Goal: Information Seeking & Learning: Learn about a topic

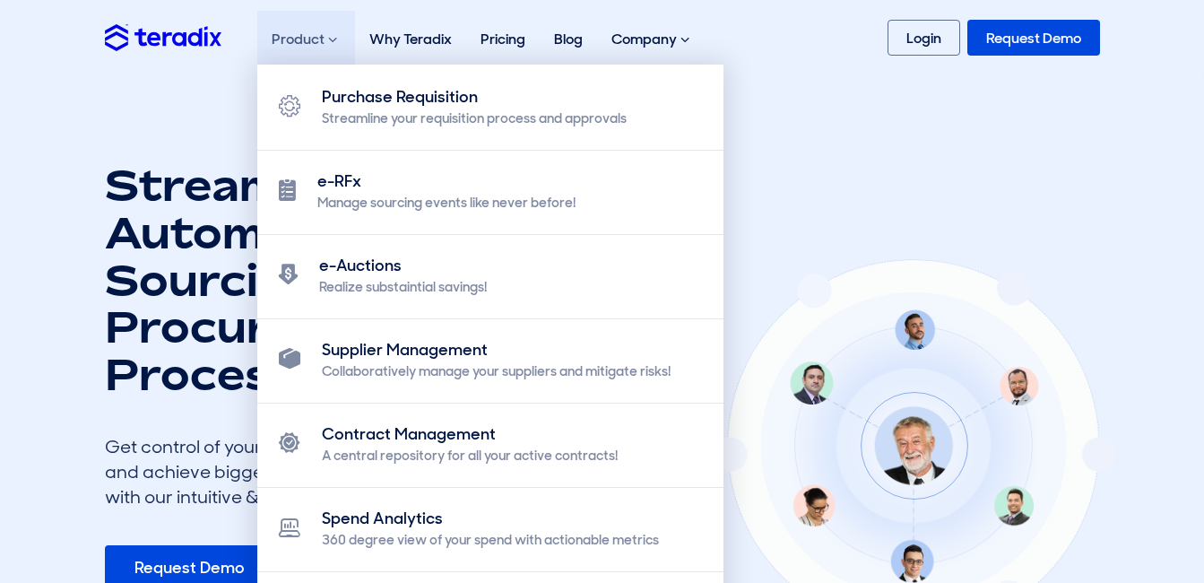
click at [328, 41] on span at bounding box center [332, 39] width 9 height 14
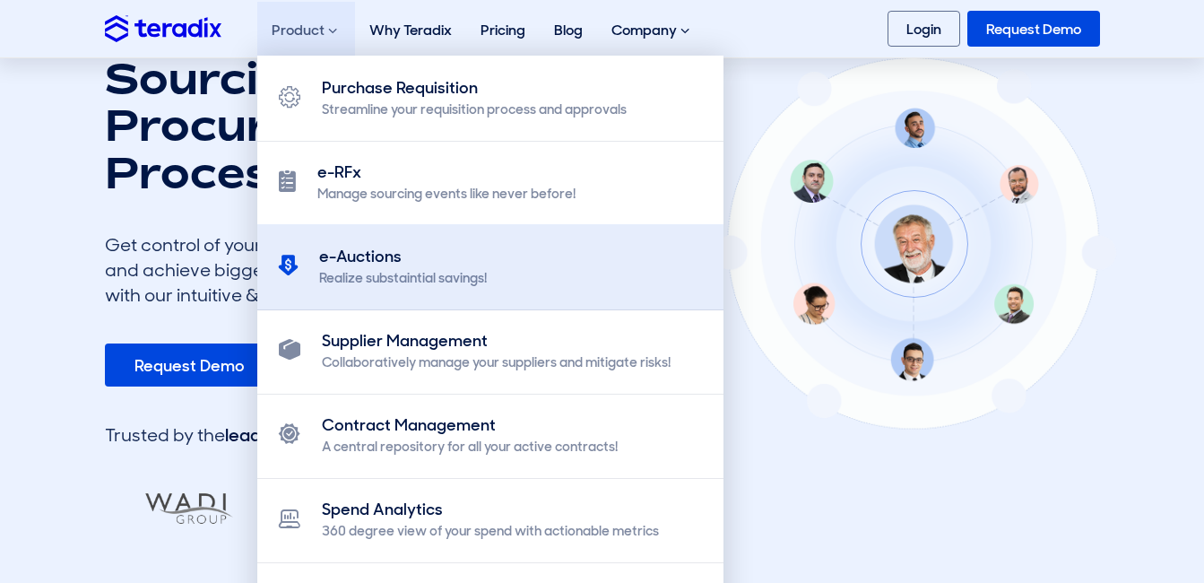
scroll to position [153, 0]
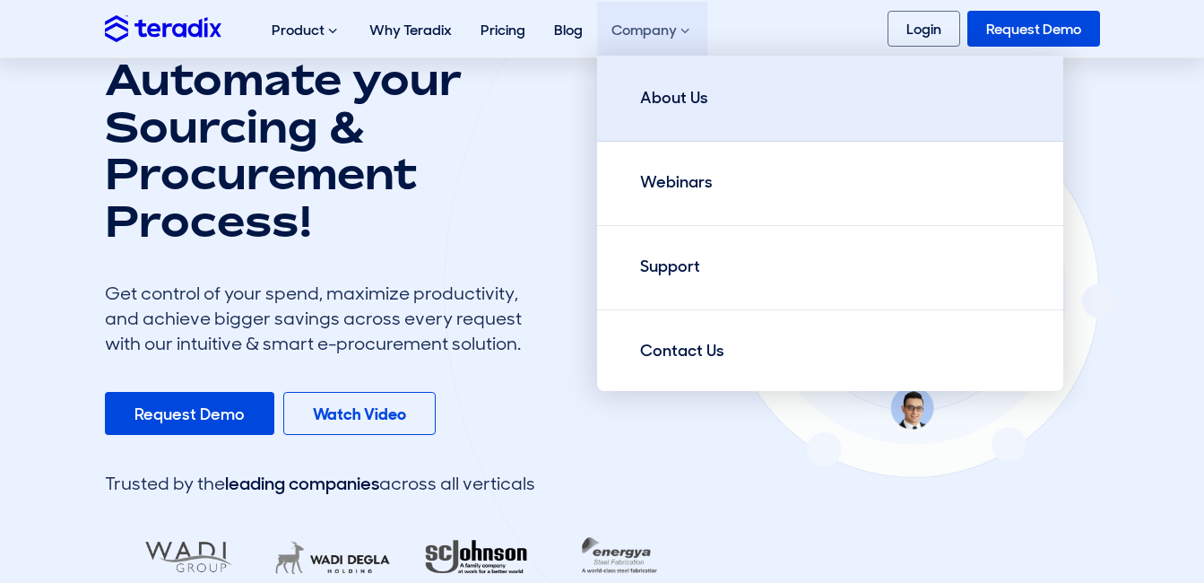
click at [676, 91] on div "About Us" at bounding box center [674, 98] width 68 height 24
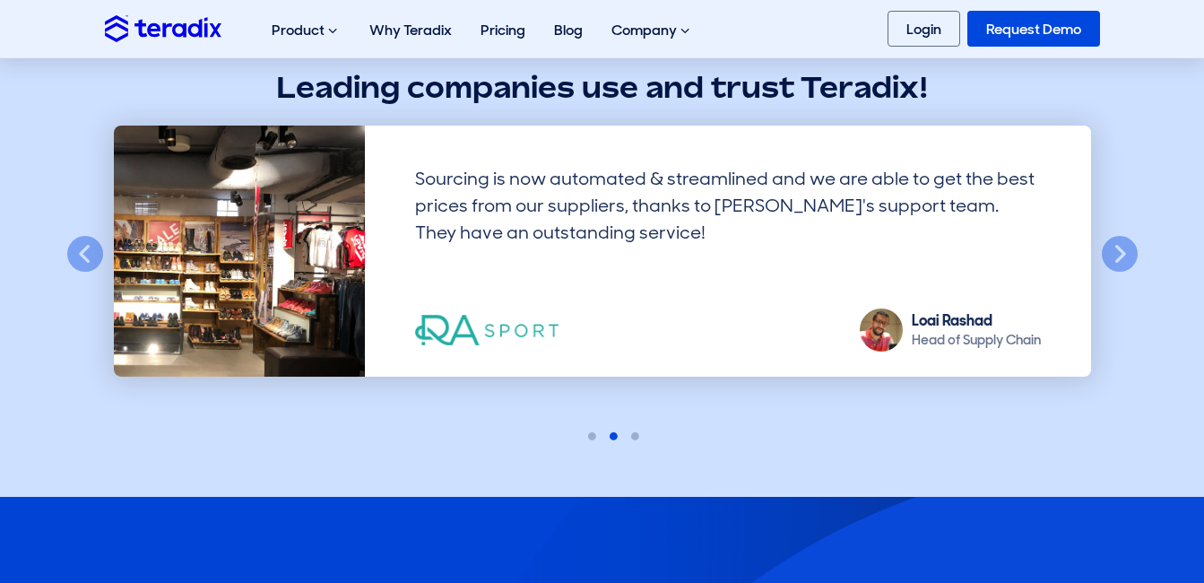
scroll to position [1554, 0]
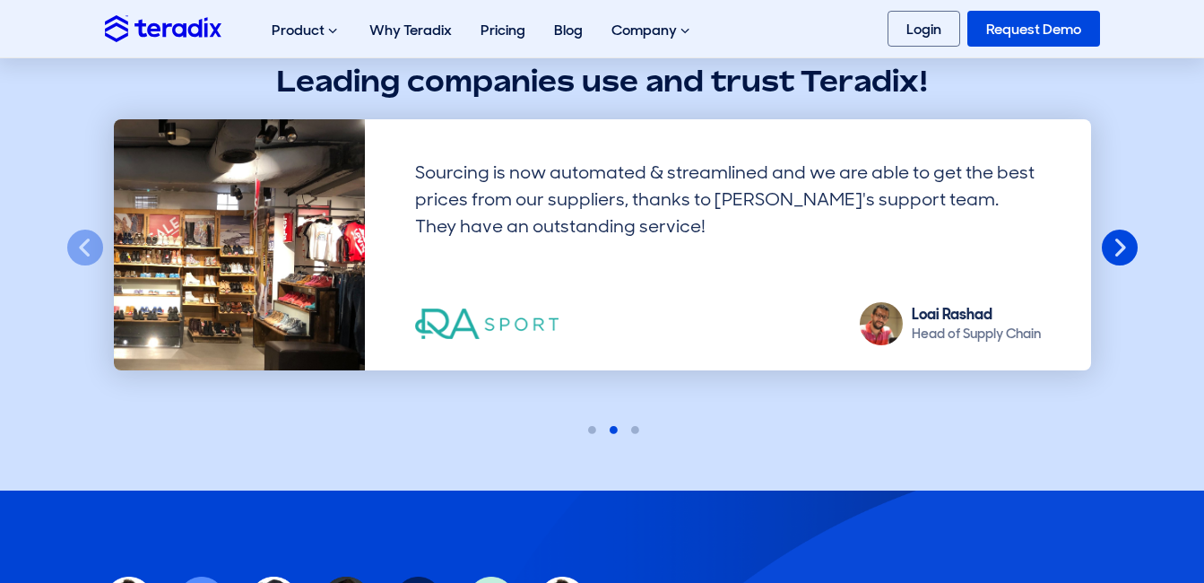
click at [1133, 244] on button "Next" at bounding box center [1119, 248] width 39 height 39
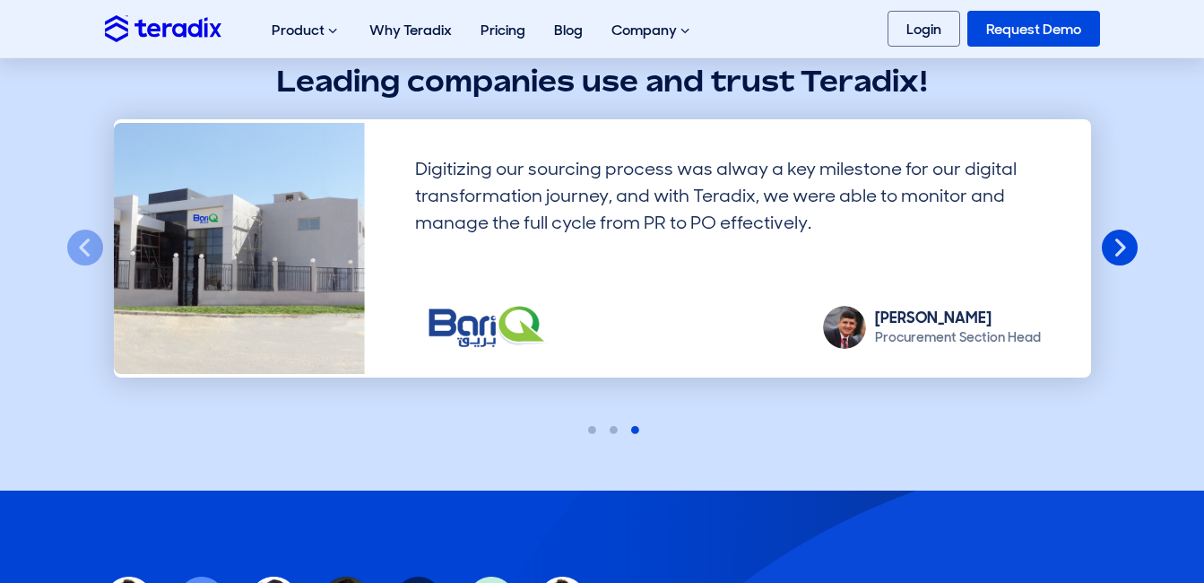
click at [1133, 244] on button "Next" at bounding box center [1119, 248] width 39 height 39
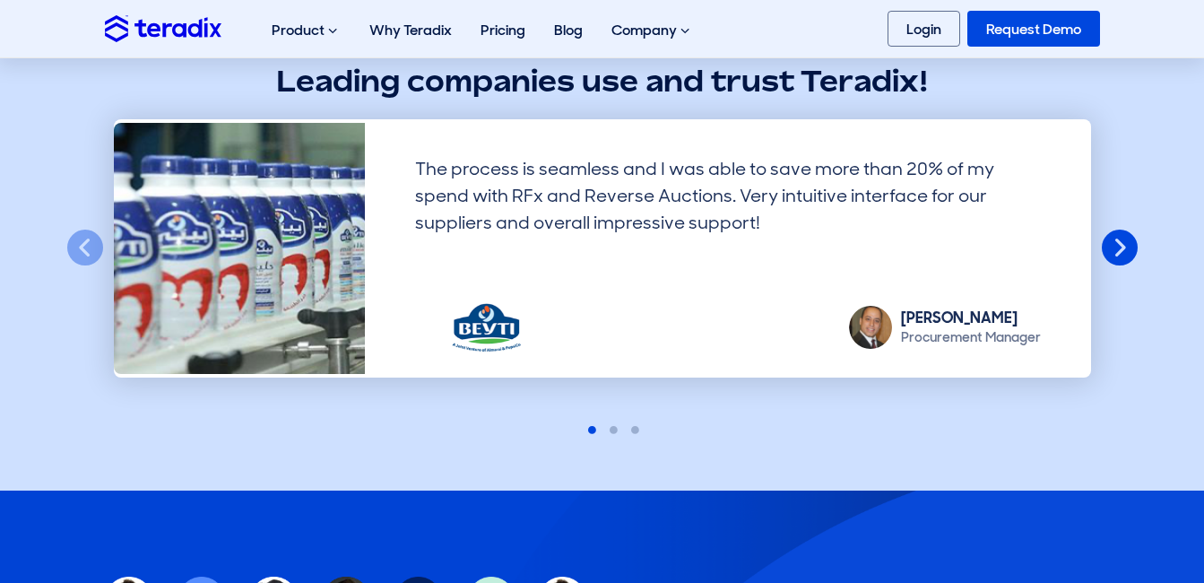
click at [1132, 241] on button "Next" at bounding box center [1119, 248] width 39 height 39
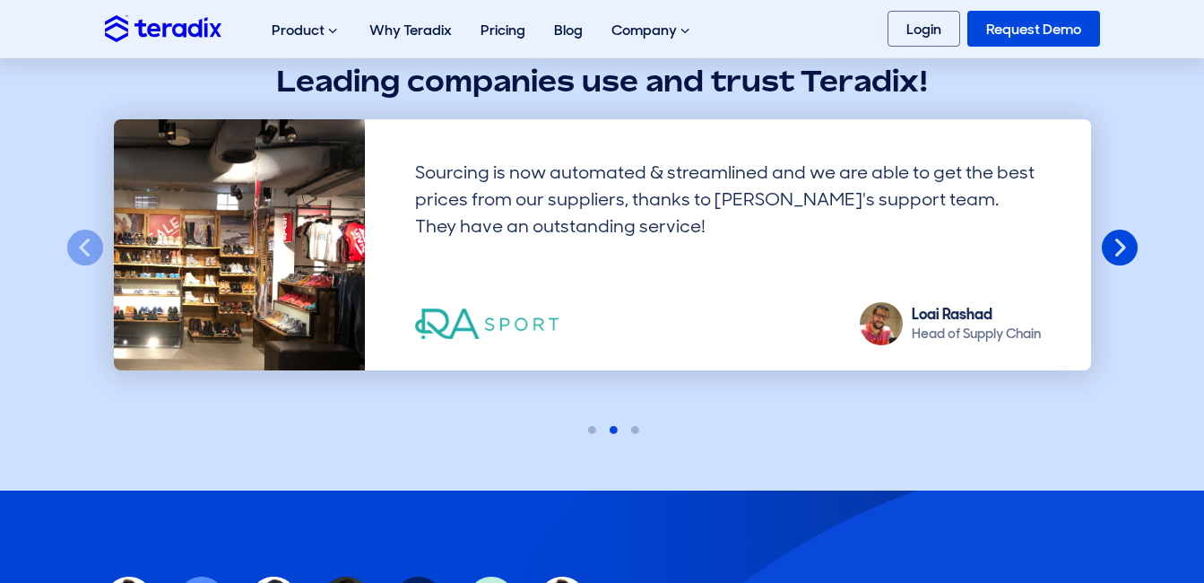
click at [1131, 241] on button "Next" at bounding box center [1119, 248] width 39 height 39
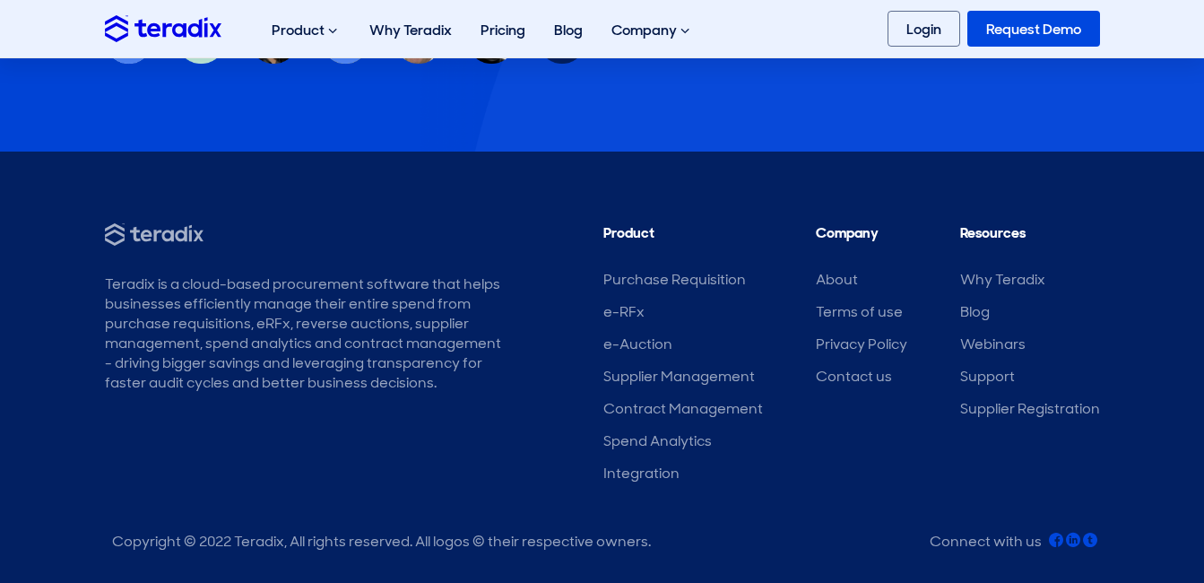
scroll to position [2451, 0]
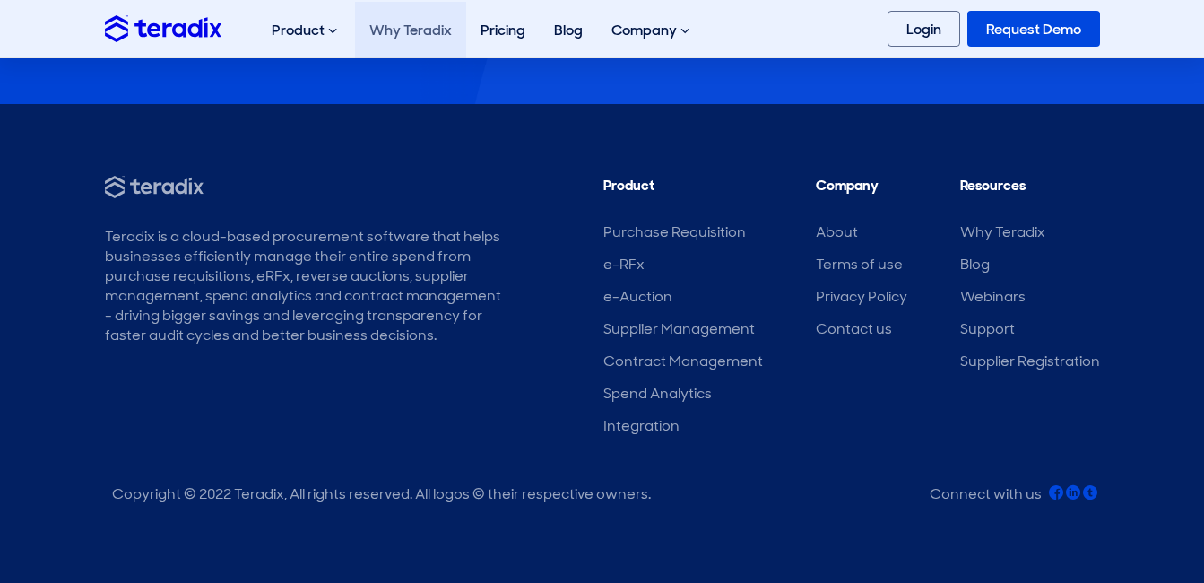
click at [413, 13] on link "Why Teradix" at bounding box center [410, 30] width 111 height 56
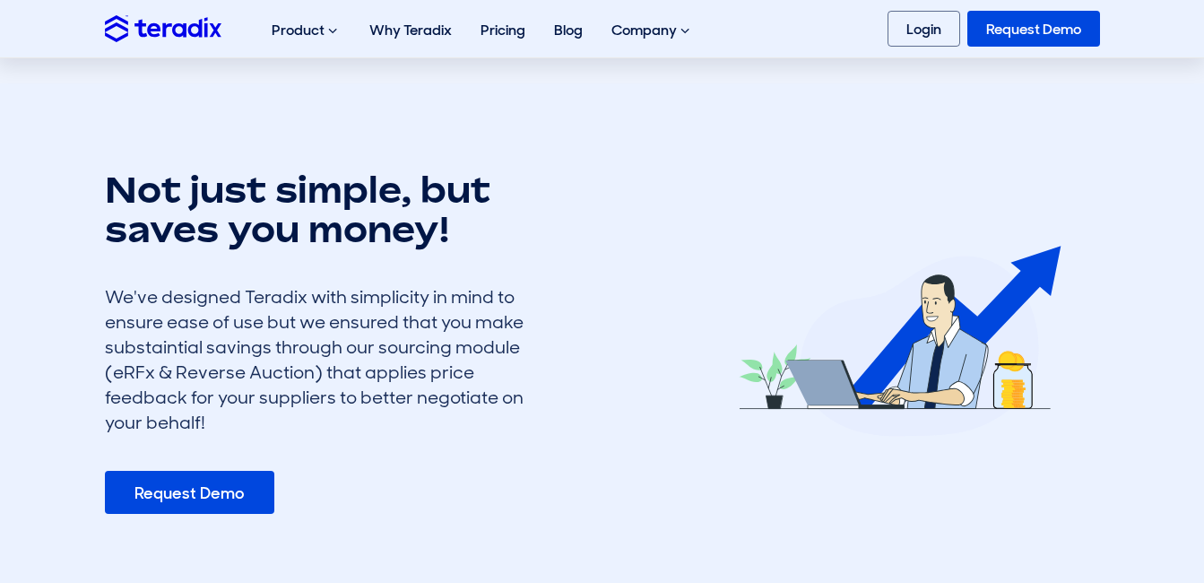
scroll to position [585, 0]
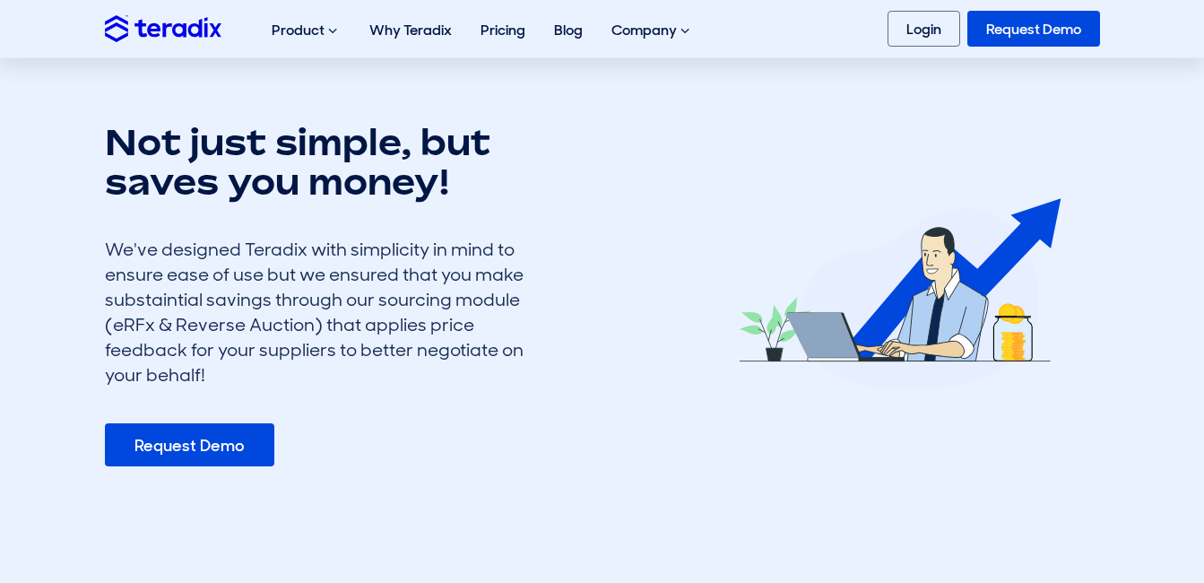
drag, startPoint x: 288, startPoint y: 374, endPoint x: 580, endPoint y: 497, distance: 317.0
click at [580, 497] on section "Not just simple, but saves you money! We've designed Teradix with simplicity in…" at bounding box center [602, 294] width 1204 height 516
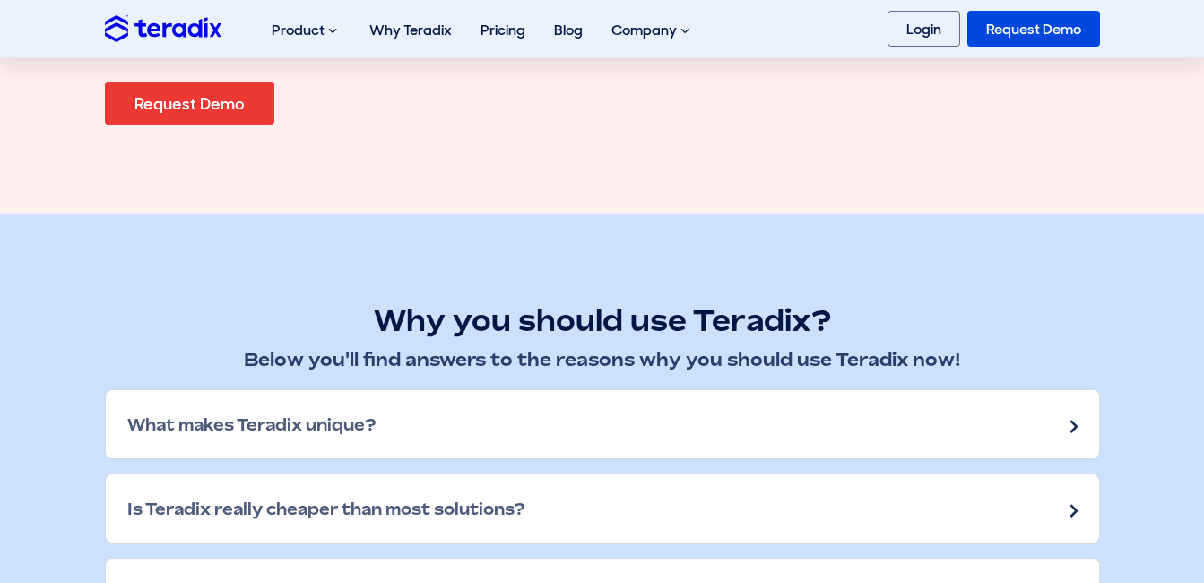
scroll to position [2482, 0]
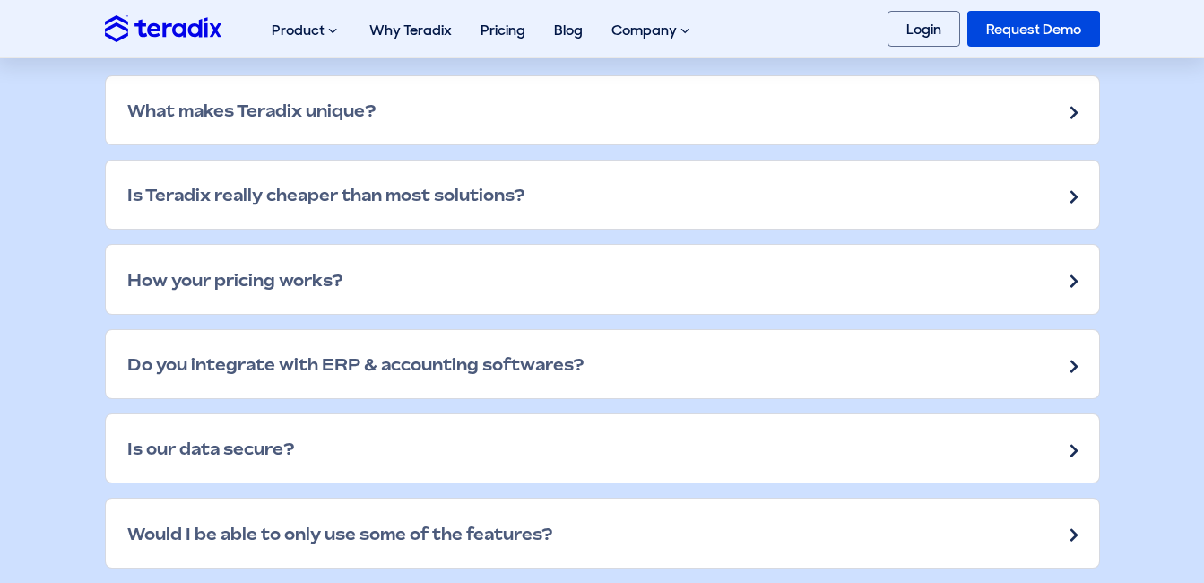
click at [419, 115] on div "What makes Teradix unique?" at bounding box center [602, 110] width 993 height 68
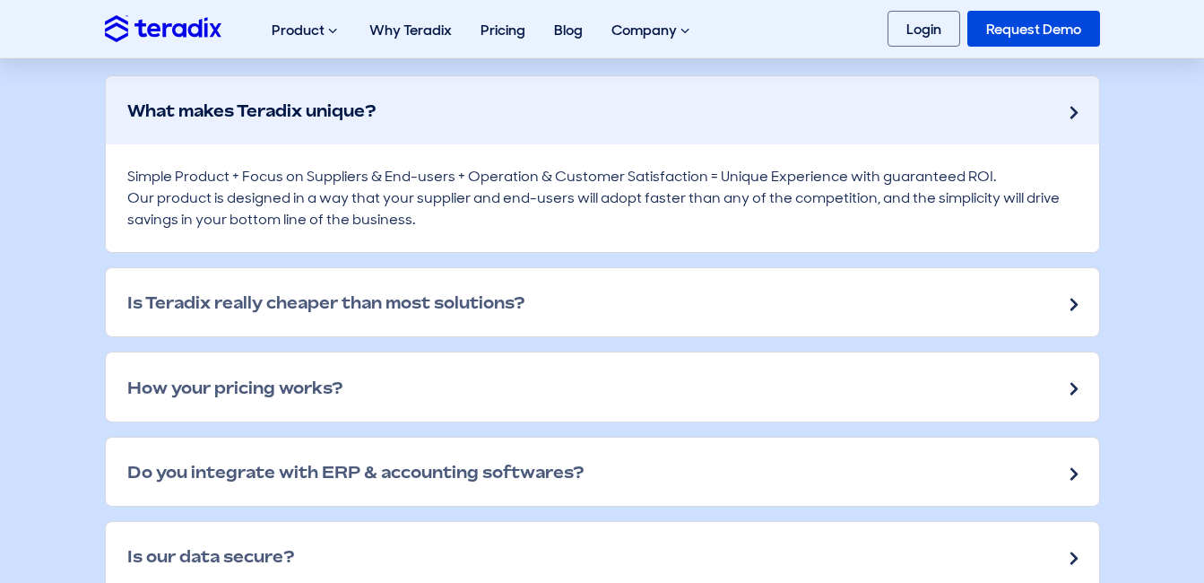
click at [218, 329] on div "Is Teradix really cheaper than most solutions?" at bounding box center [602, 302] width 993 height 68
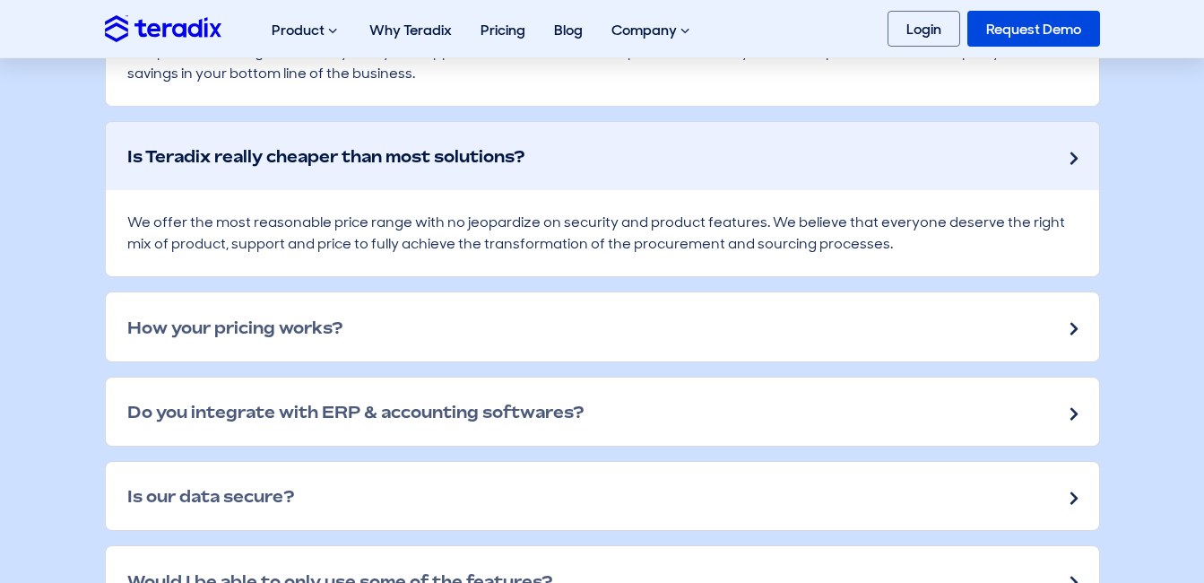
scroll to position [2615, 0]
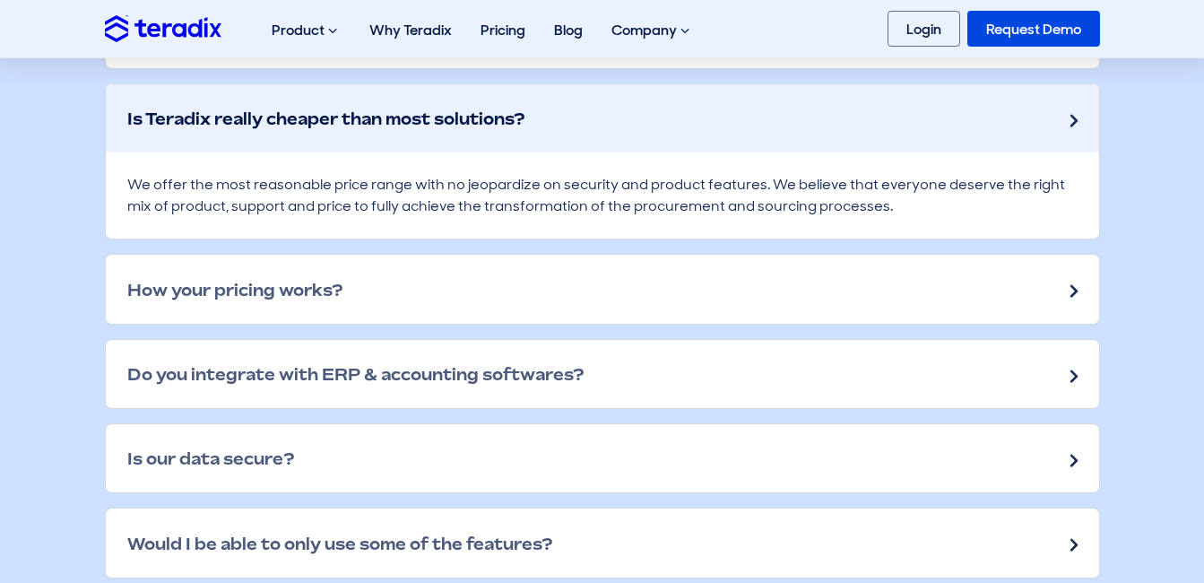
click at [324, 344] on div "Why you should use Teradix? Below you'll find answers to the reasons why you sh…" at bounding box center [602, 190] width 1022 height 775
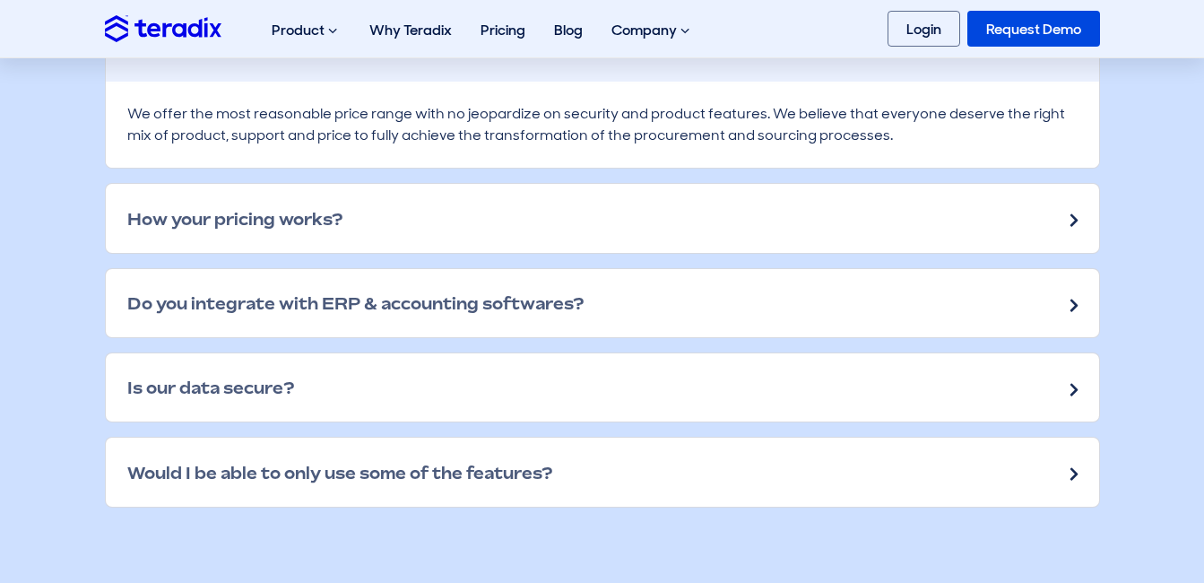
scroll to position [2746, 0]
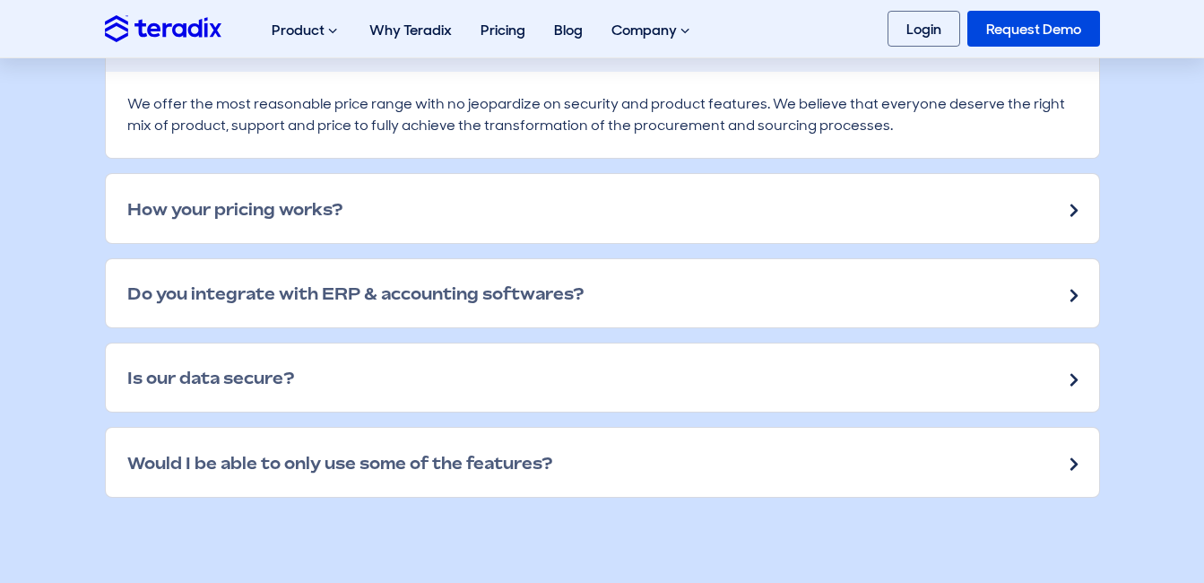
click at [354, 210] on div "How your pricing works?" at bounding box center [602, 208] width 993 height 68
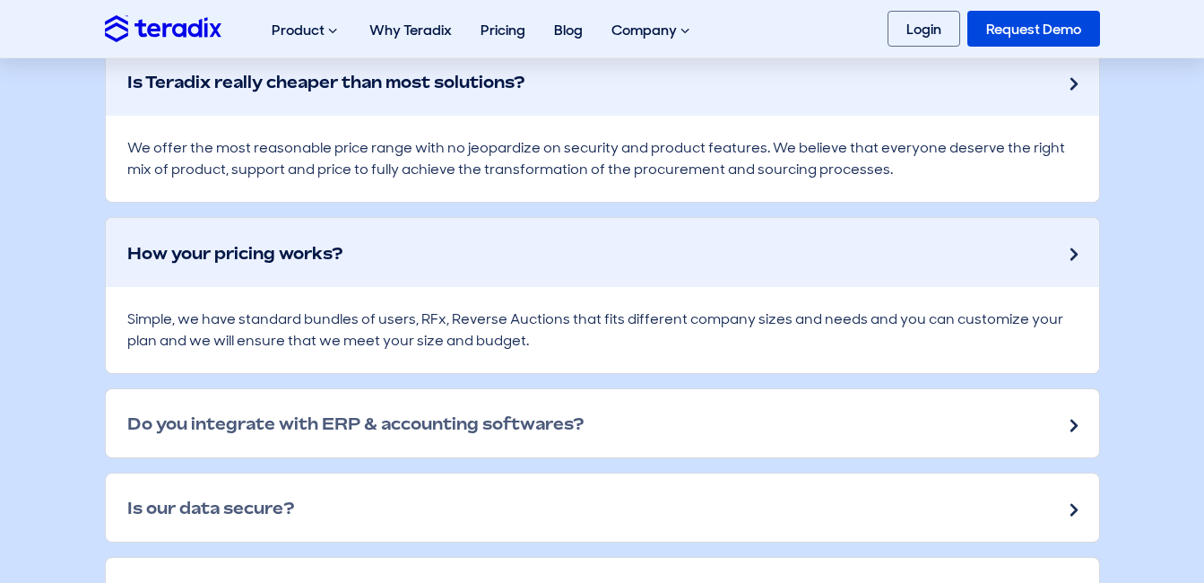
scroll to position [2698, 0]
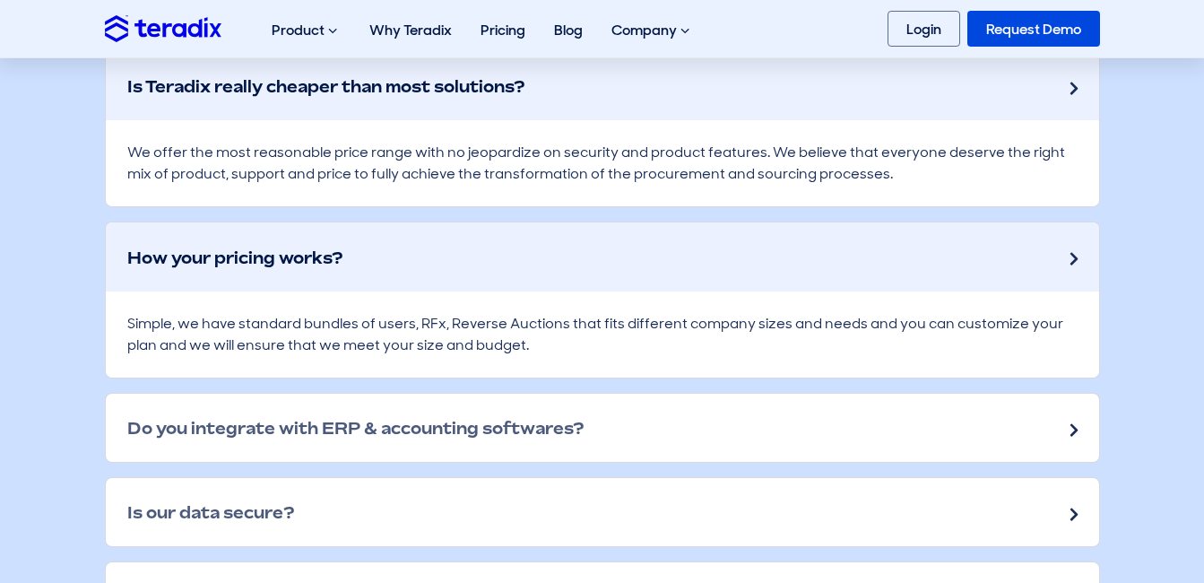
click at [459, 436] on h2 "Do you integrate with ERP & accounting softwares?" at bounding box center [355, 428] width 456 height 20
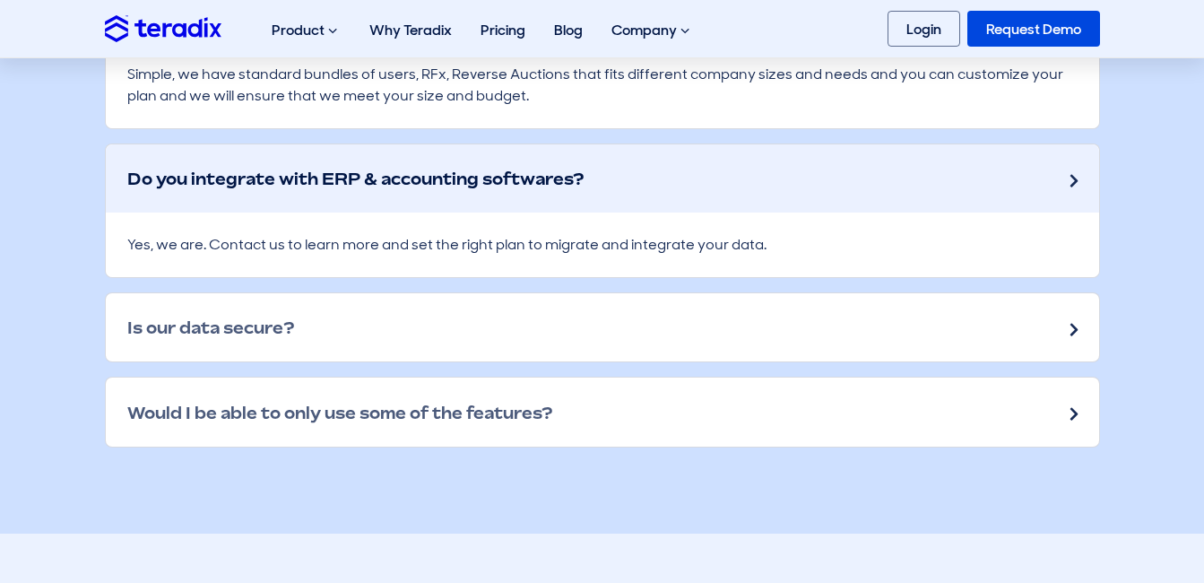
scroll to position [2949, 0]
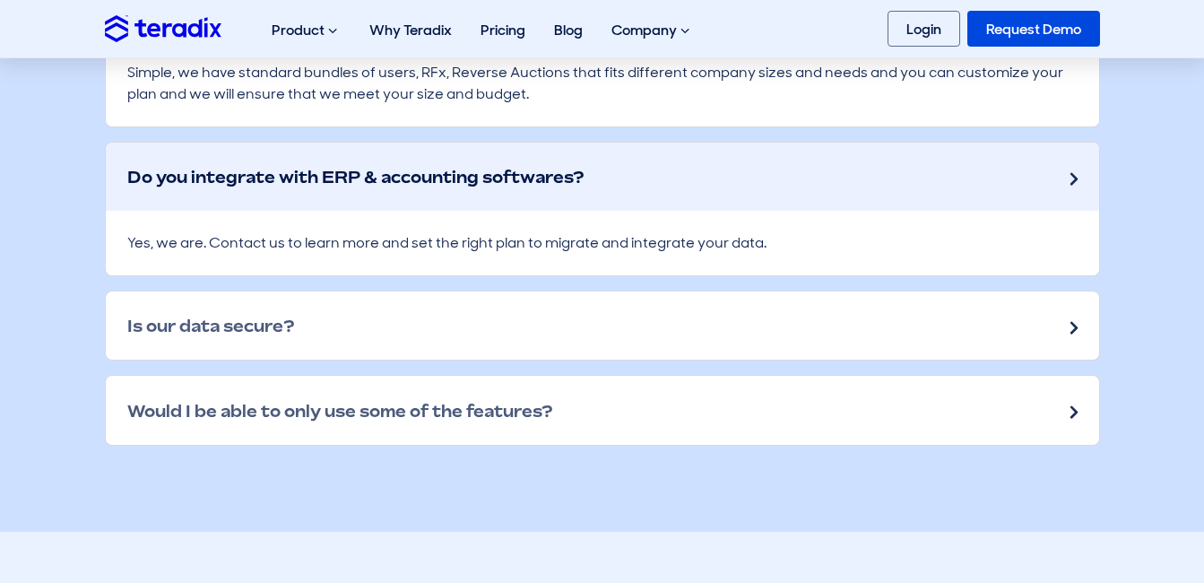
click at [362, 320] on div "Is our data secure?" at bounding box center [602, 325] width 993 height 68
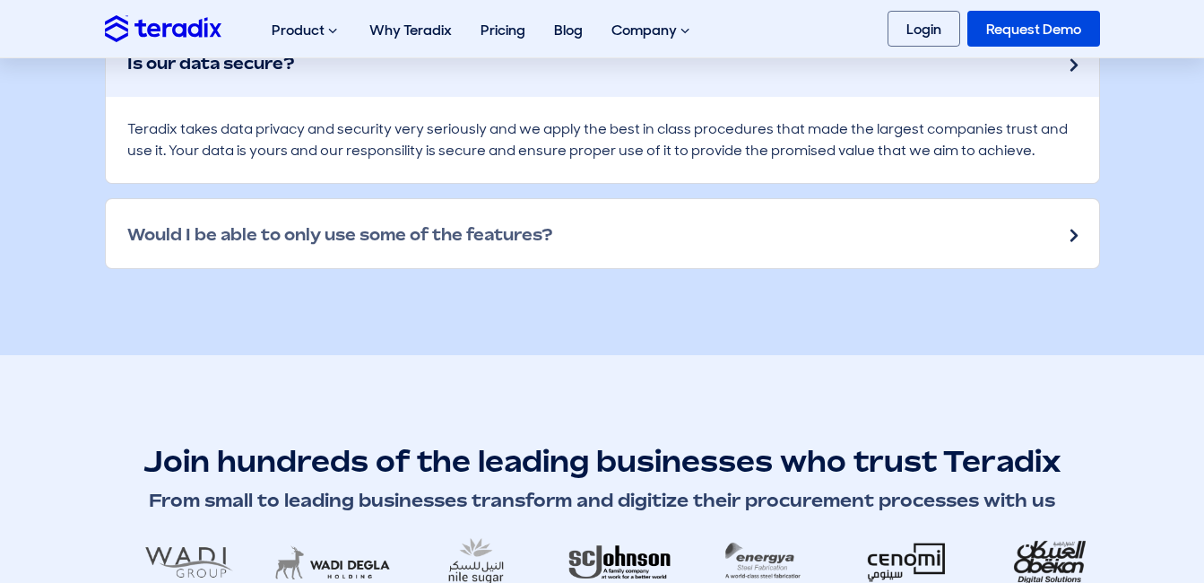
scroll to position [3277, 0]
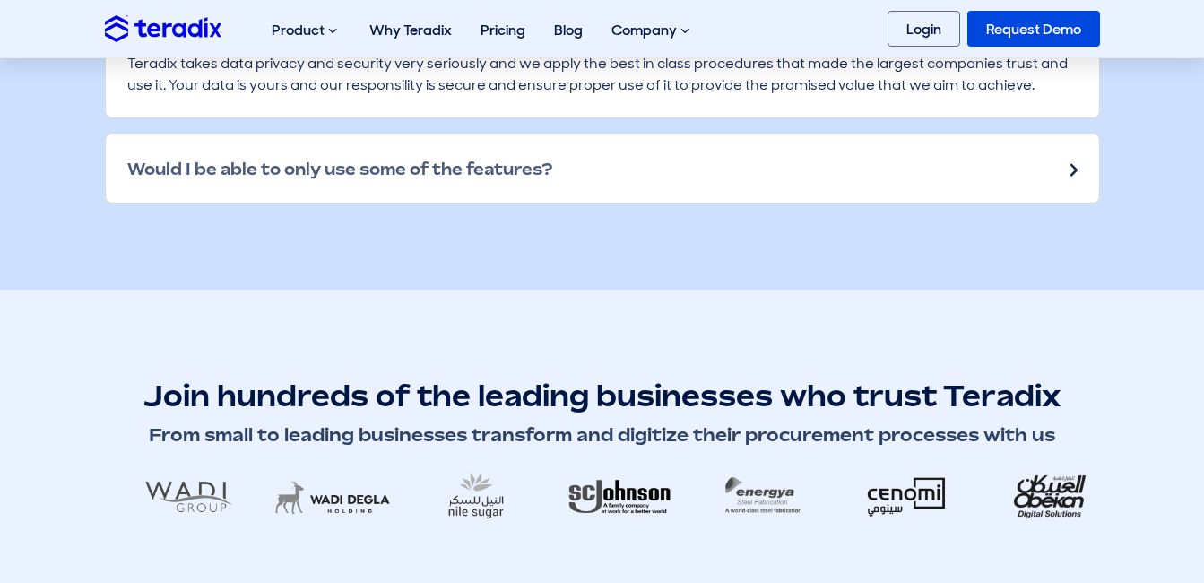
click at [358, 155] on div "Would I be able to only use some of the features?" at bounding box center [602, 168] width 993 height 68
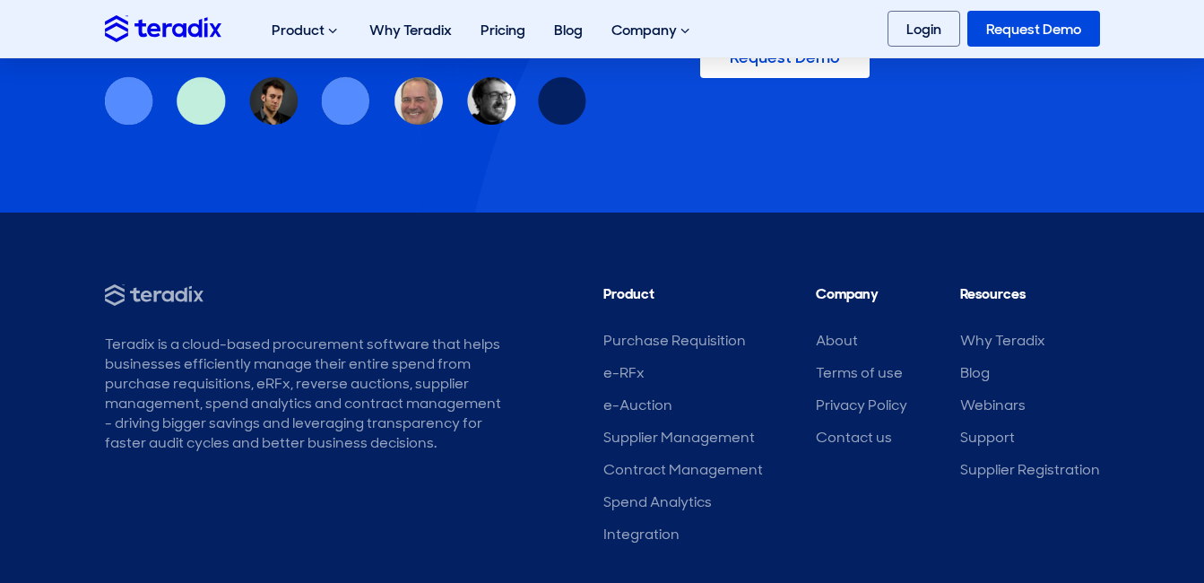
scroll to position [4361, 0]
